Goal: Transaction & Acquisition: Purchase product/service

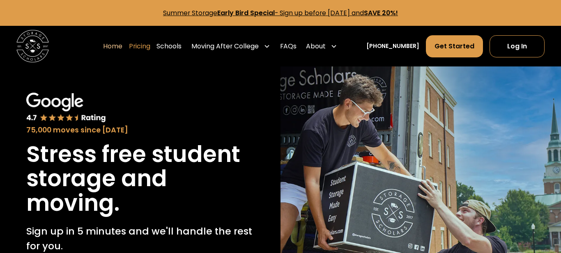
click at [149, 48] on link "Pricing" at bounding box center [139, 46] width 21 height 23
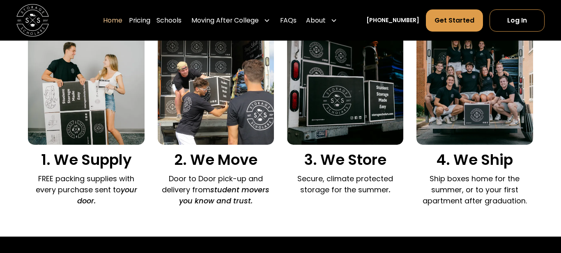
scroll to position [552, 0]
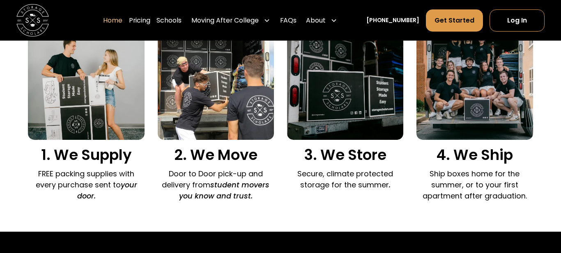
click at [534, 62] on div "Sign up in 5 minutes and we'll do literally everything else for you... We provi…" at bounding box center [280, 93] width 561 height 278
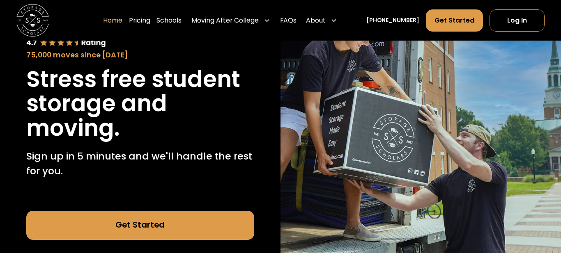
scroll to position [76, 0]
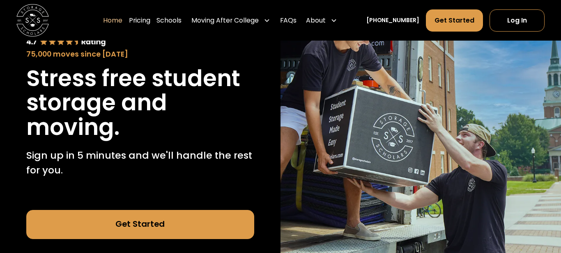
click at [163, 223] on link "Get Started" at bounding box center [140, 224] width 228 height 29
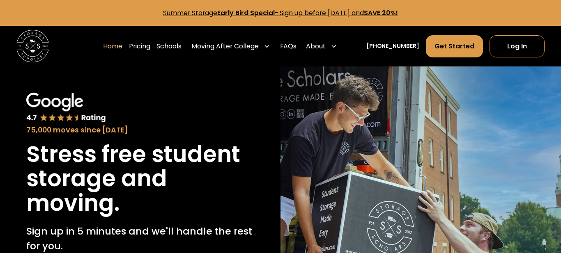
click at [150, 46] on link "Pricing" at bounding box center [139, 46] width 21 height 23
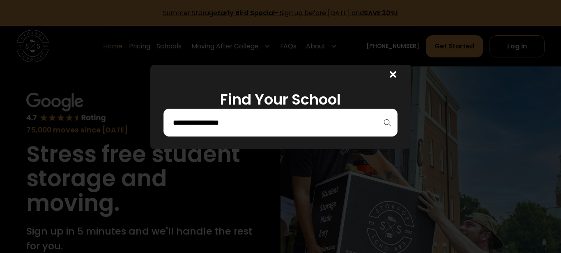
click at [191, 119] on input "search" at bounding box center [280, 123] width 217 height 14
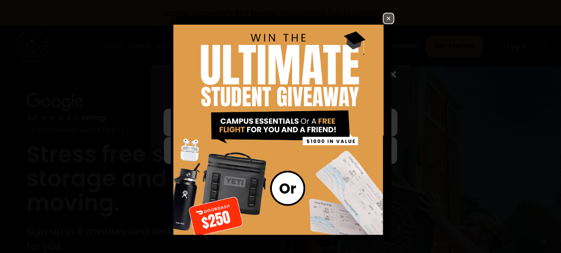
type input "**********"
click at [509, 73] on div "Enter Giveaway" at bounding box center [280, 126] width 561 height 253
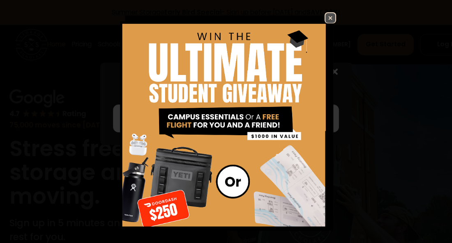
drag, startPoint x: 373, startPoint y: 23, endPoint x: 367, endPoint y: 61, distance: 38.6
click at [367, 61] on div "Enter Giveaway" at bounding box center [226, 121] width 452 height 243
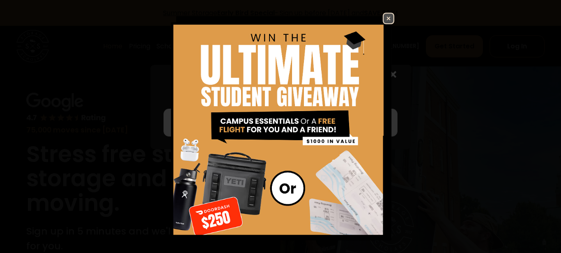
click at [432, 130] on div "Enter Giveaway" at bounding box center [280, 126] width 561 height 253
click at [240, 87] on img at bounding box center [281, 159] width 228 height 292
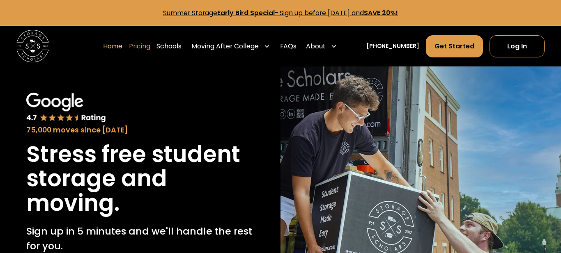
click at [150, 46] on link "Pricing" at bounding box center [139, 46] width 21 height 23
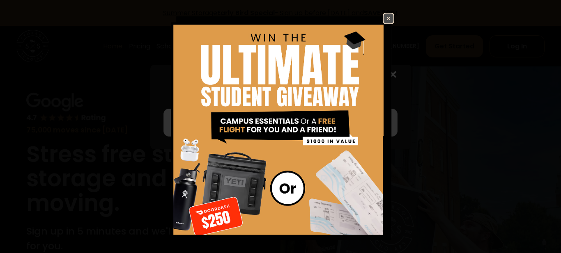
click at [167, 69] on img at bounding box center [281, 159] width 228 height 292
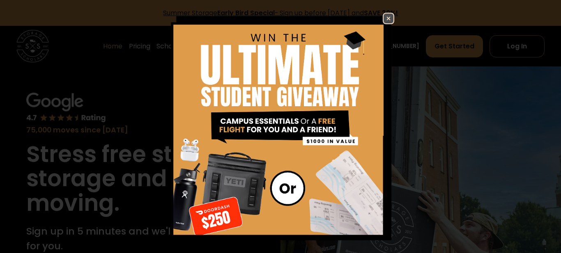
click at [376, 13] on img at bounding box center [281, 159] width 228 height 292
